Goal: Task Accomplishment & Management: Manage account settings

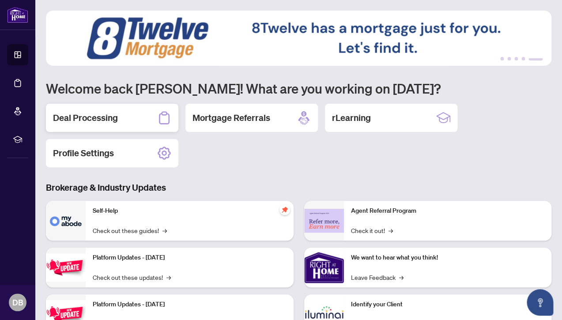
click at [88, 118] on h2 "Deal Processing" at bounding box center [85, 118] width 65 height 12
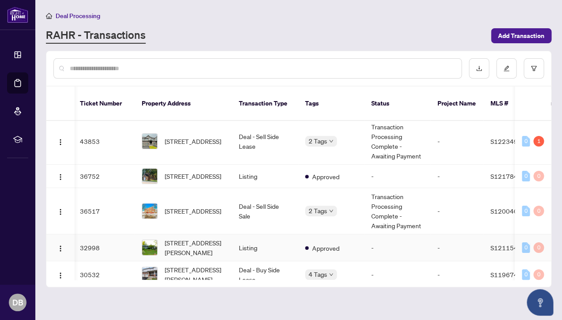
scroll to position [0, 2]
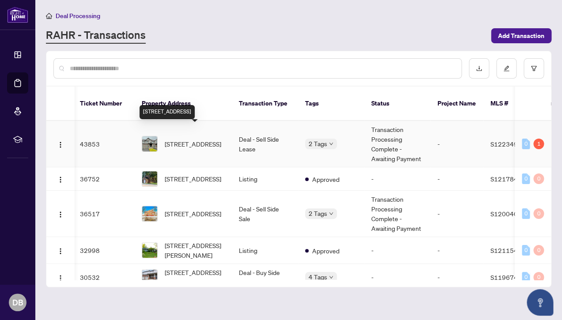
click at [184, 139] on span "[STREET_ADDRESS]" at bounding box center [193, 144] width 57 height 10
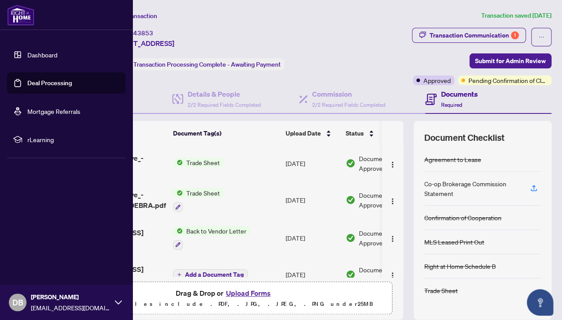
click at [33, 53] on link "Dashboard" at bounding box center [42, 55] width 30 height 8
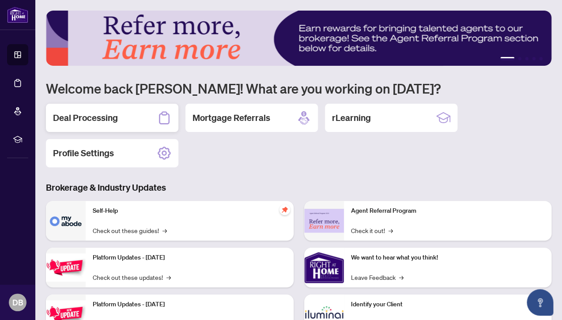
click at [90, 120] on h2 "Deal Processing" at bounding box center [85, 118] width 65 height 12
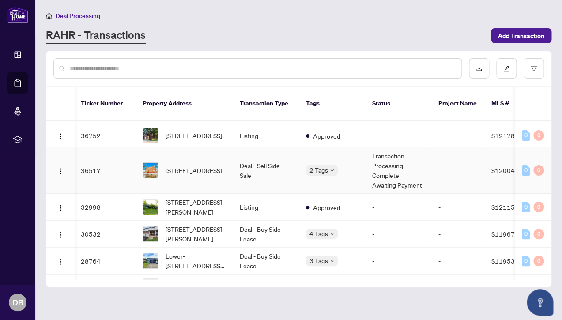
scroll to position [68, 1]
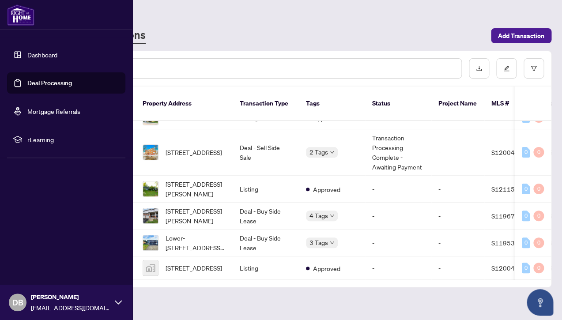
click at [36, 53] on link "Dashboard" at bounding box center [42, 55] width 30 height 8
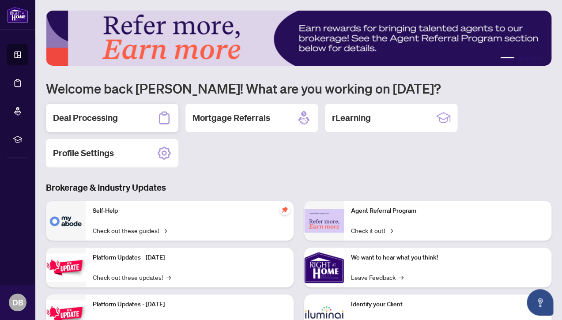
click at [100, 121] on h2 "Deal Processing" at bounding box center [85, 118] width 65 height 12
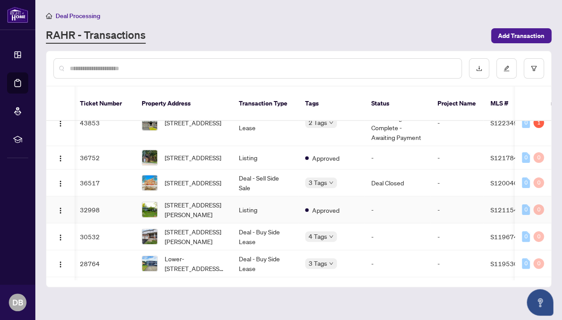
scroll to position [23, 2]
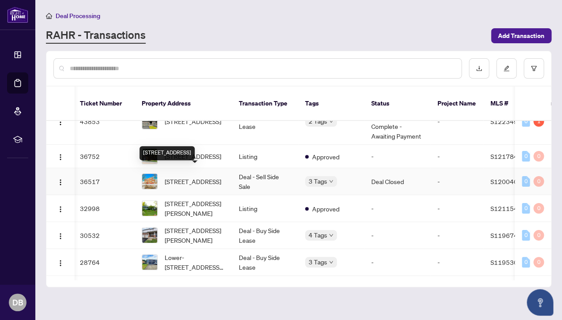
click at [180, 177] on span "[STREET_ADDRESS]" at bounding box center [193, 182] width 57 height 10
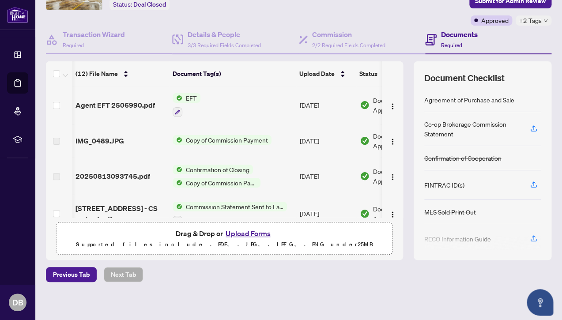
scroll to position [0, 0]
click at [102, 103] on span "Agent EFT 2506990.pdf" at bounding box center [115, 105] width 79 height 11
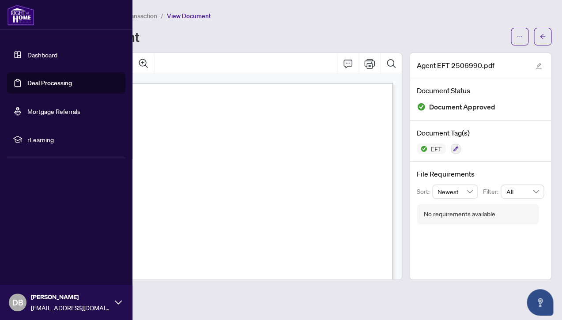
click at [46, 54] on link "Dashboard" at bounding box center [42, 55] width 30 height 8
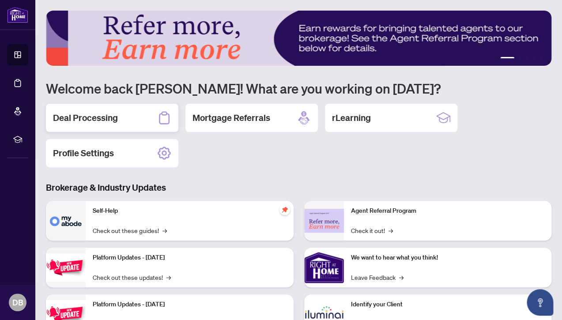
click at [76, 115] on h2 "Deal Processing" at bounding box center [85, 118] width 65 height 12
